Goal: Transaction & Acquisition: Book appointment/travel/reservation

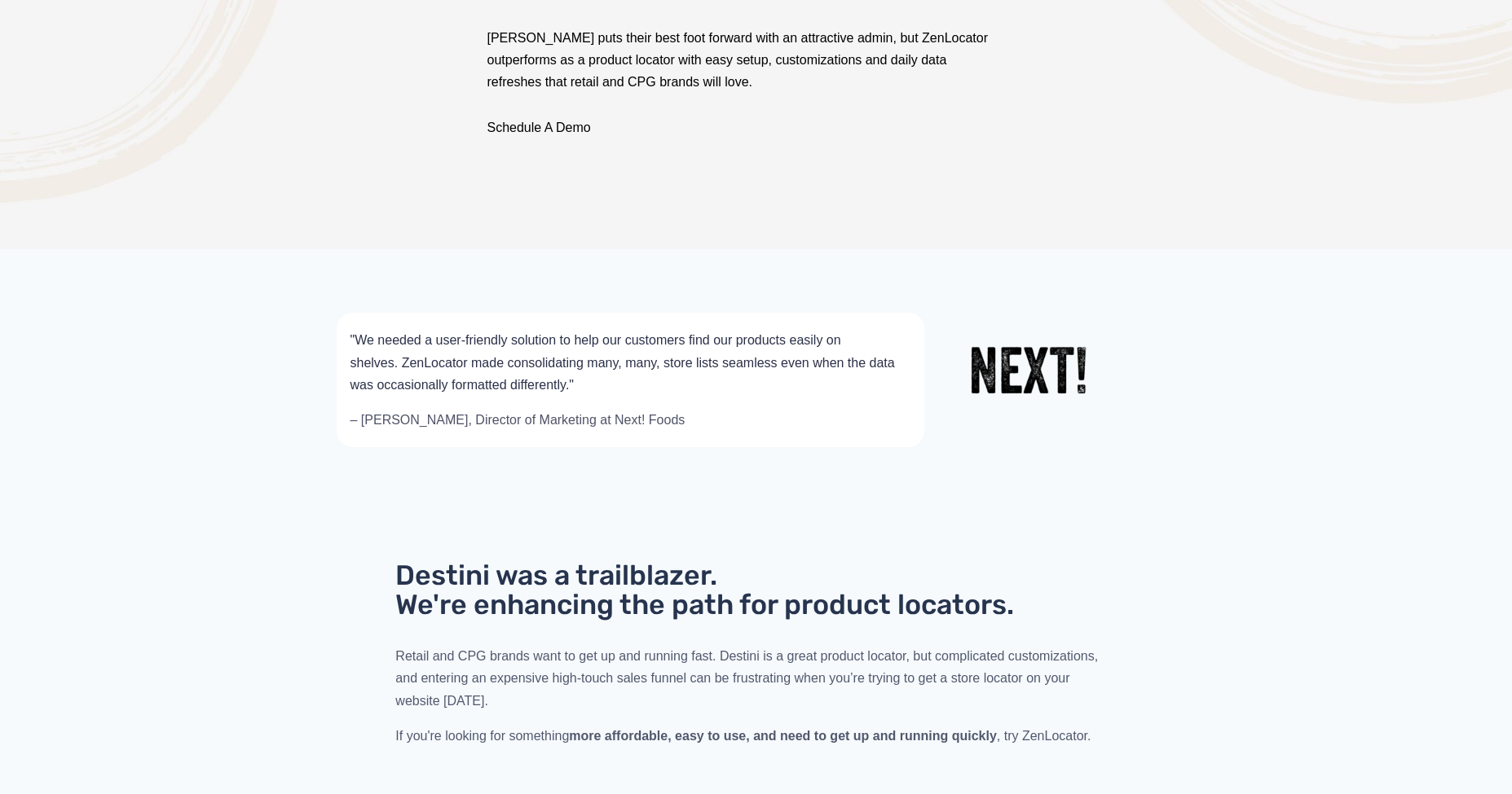
scroll to position [298, 0]
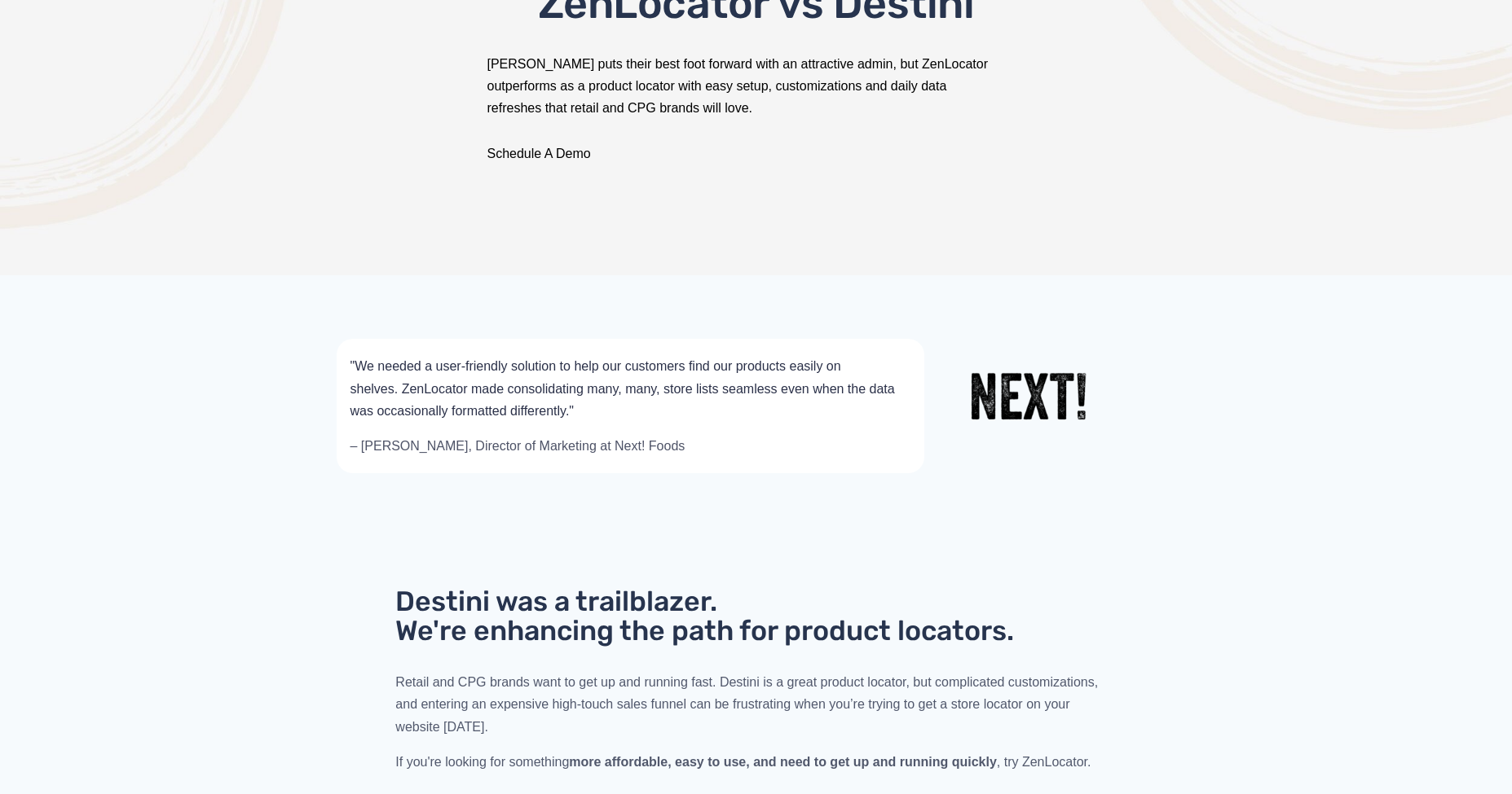
click at [576, 145] on div "Schedule A Demo" at bounding box center [756, 153] width 565 height 42
click at [560, 155] on link "Schedule A Demo" at bounding box center [539, 153] width 103 height 14
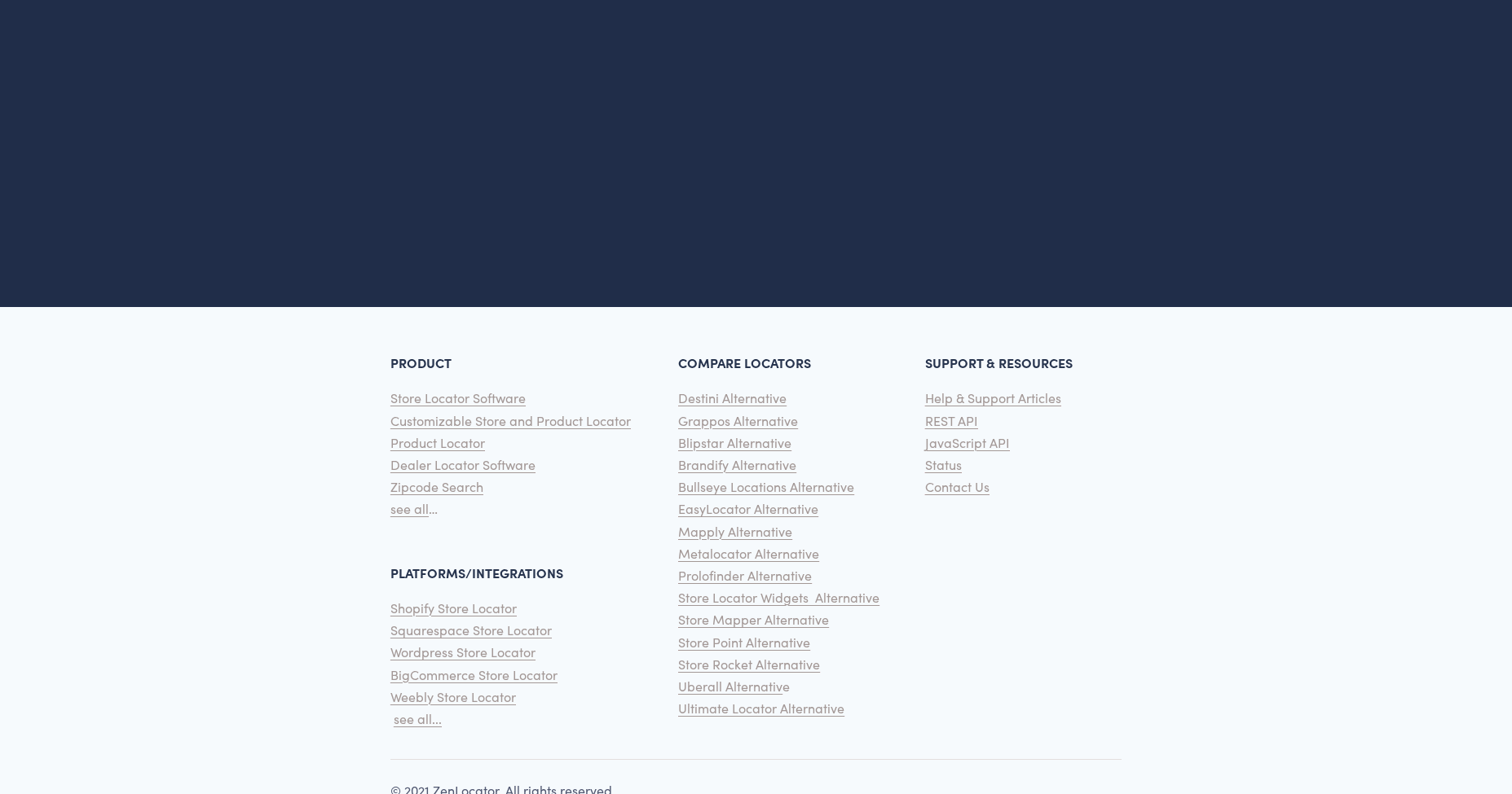
scroll to position [889, 0]
click at [761, 402] on span "Destini Alternative" at bounding box center [732, 398] width 109 height 17
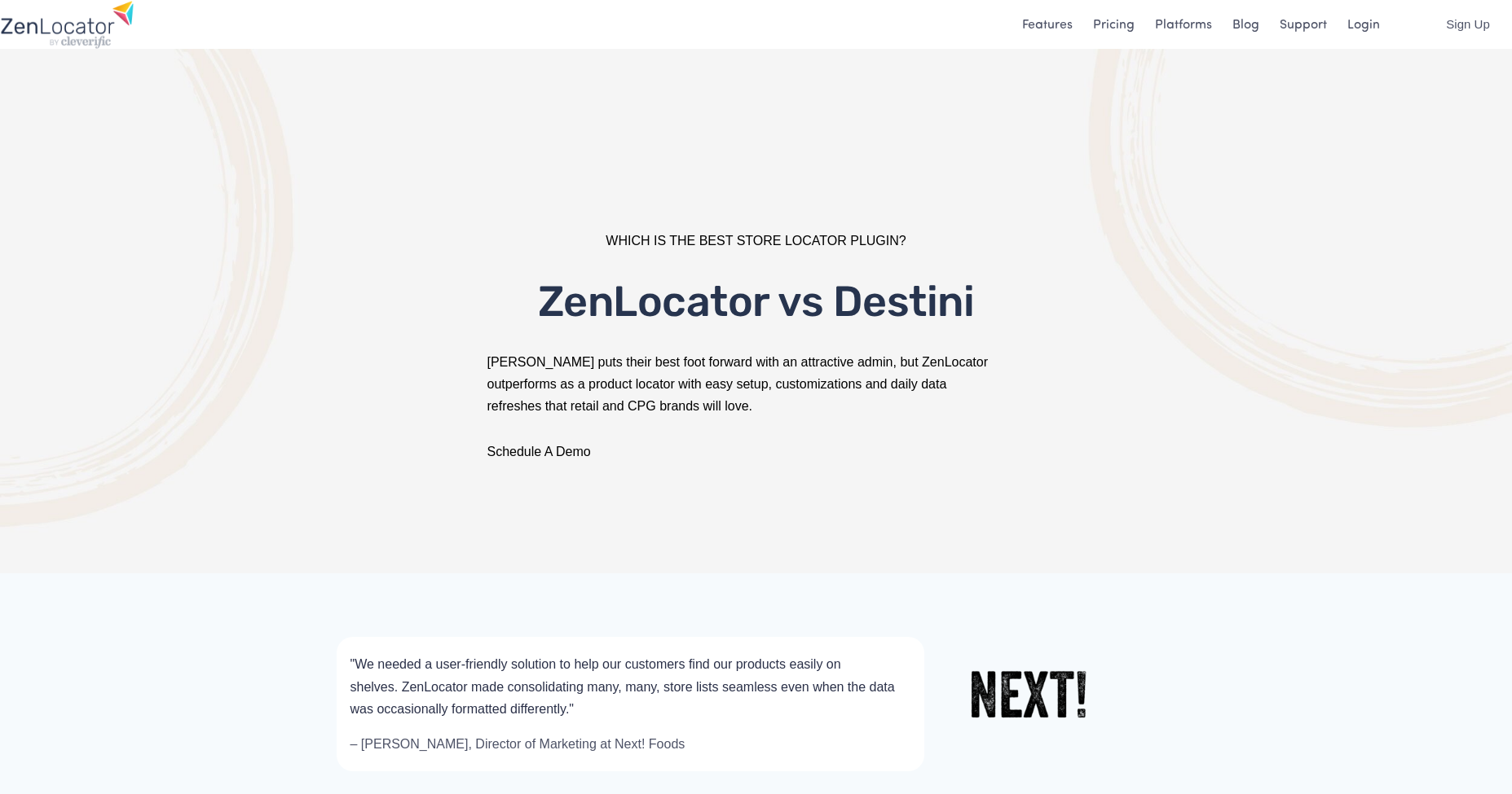
click at [1200, 26] on link "Platforms" at bounding box center [1183, 24] width 57 height 22
click at [1122, 20] on link "Pricing" at bounding box center [1114, 24] width 42 height 22
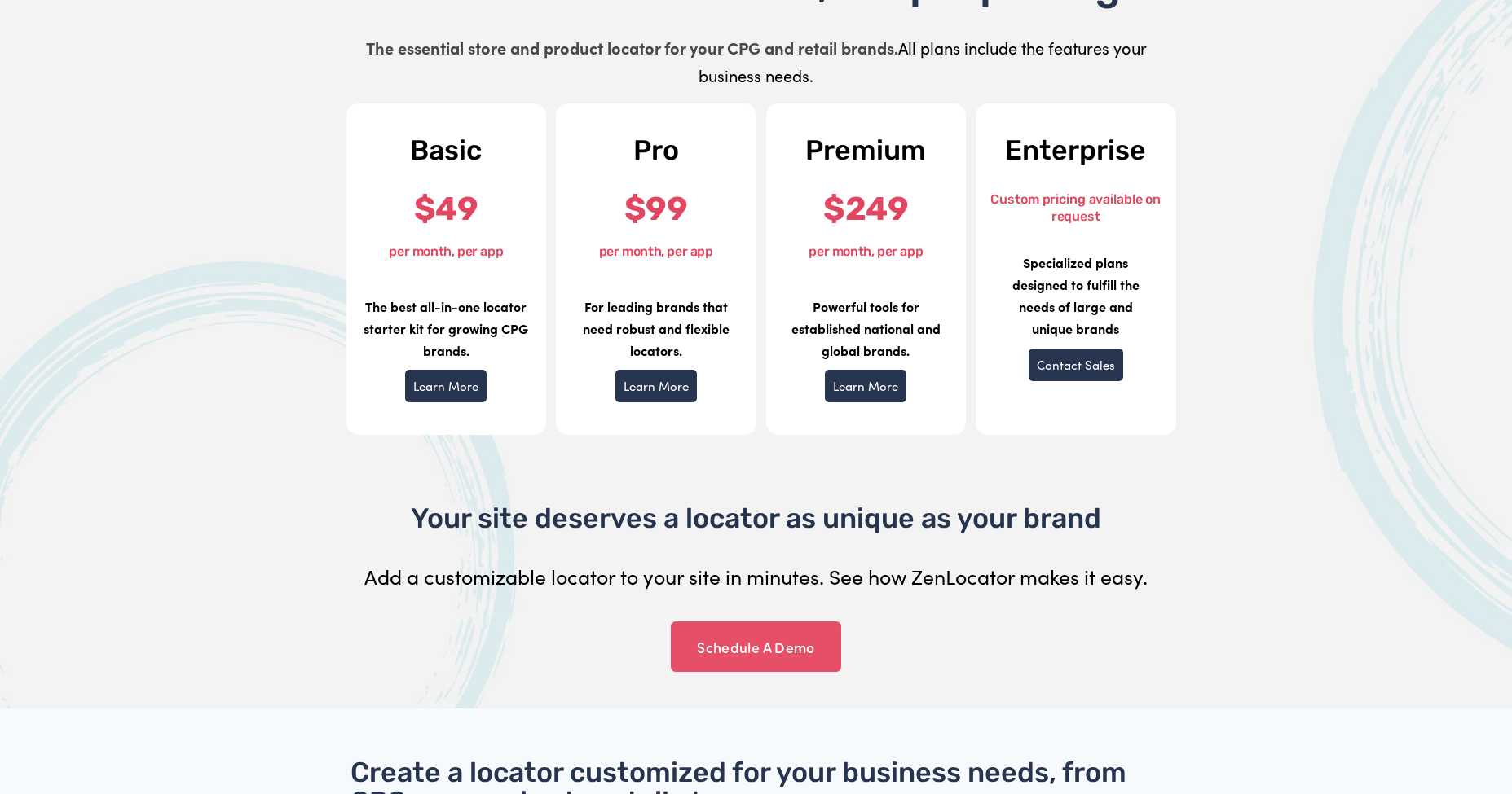
scroll to position [194, 0]
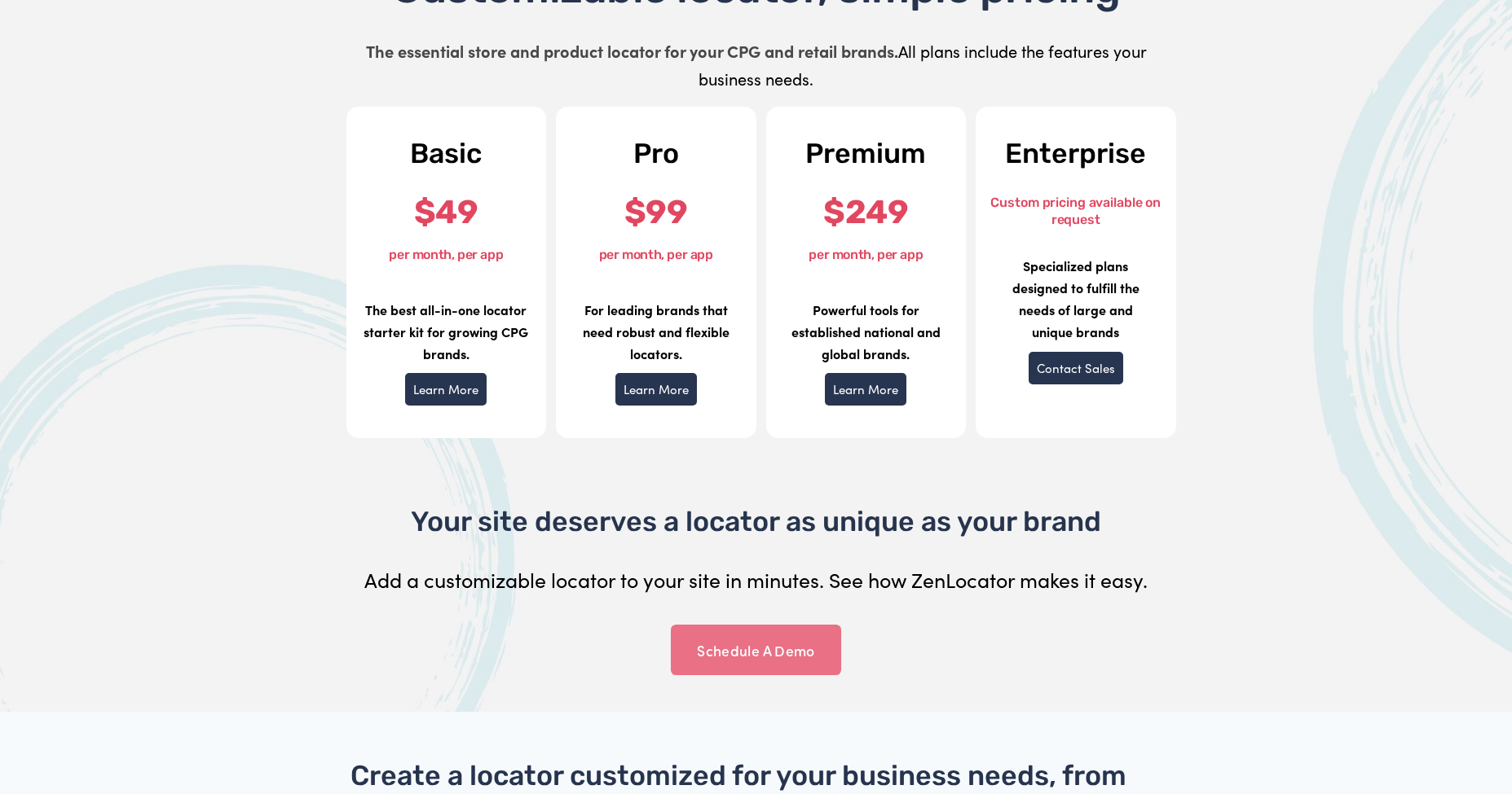
click at [792, 626] on link "Schedule A Demo" at bounding box center [756, 650] width 171 height 50
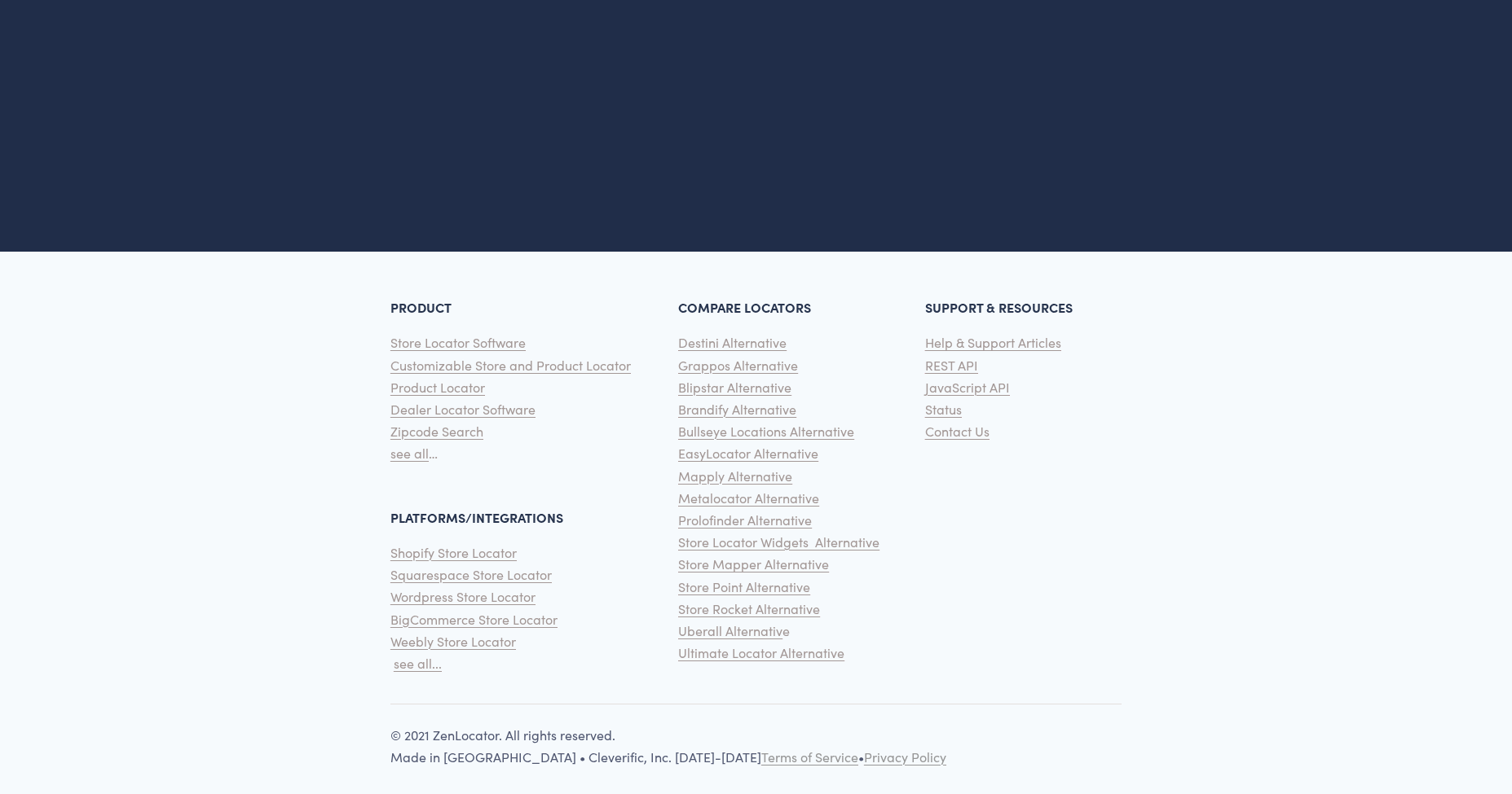
scroll to position [5115, 0]
click at [957, 423] on span "Contact Us" at bounding box center [957, 432] width 65 height 17
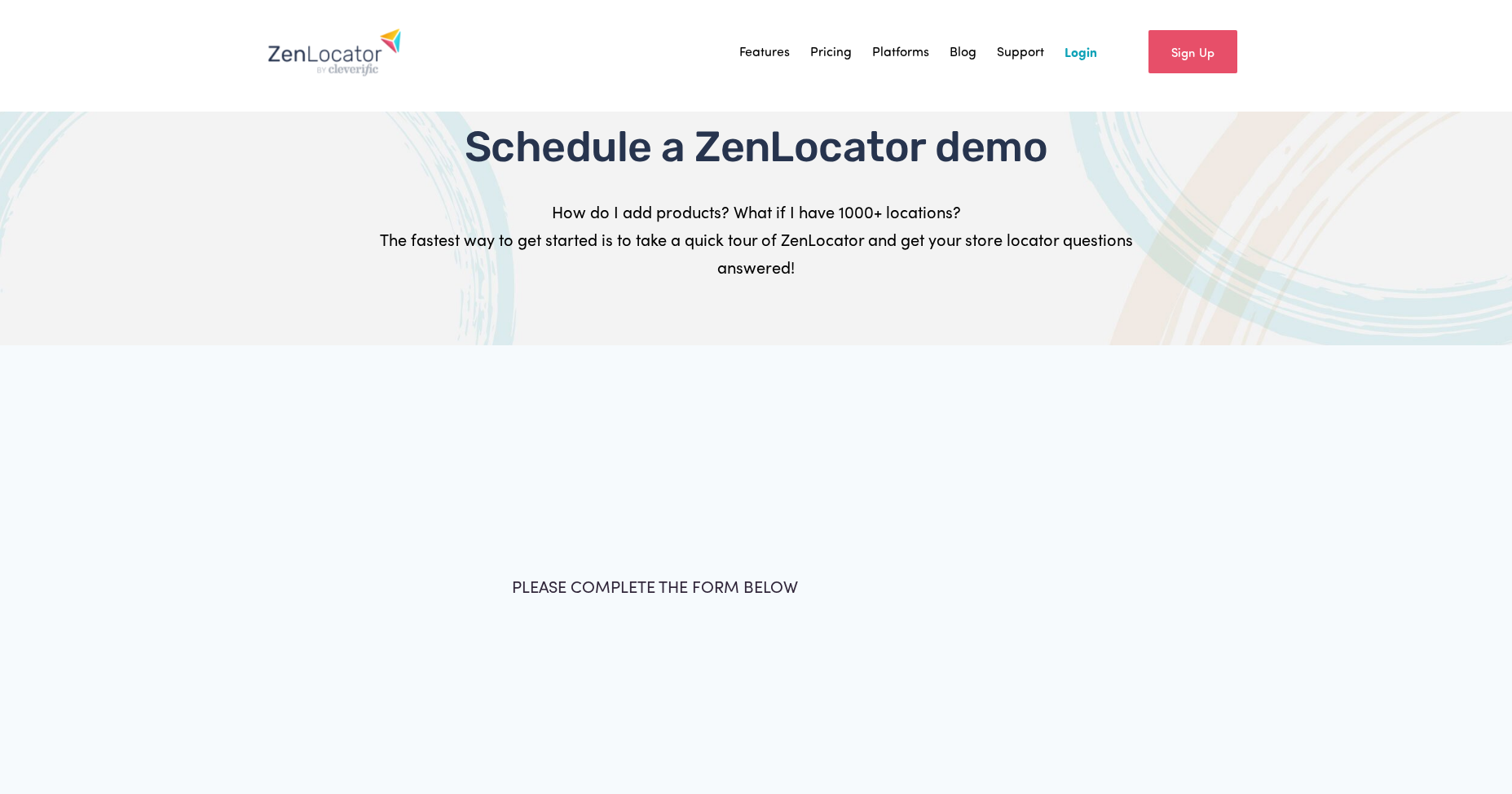
scroll to position [10, 0]
